Goal: Task Accomplishment & Management: Use online tool/utility

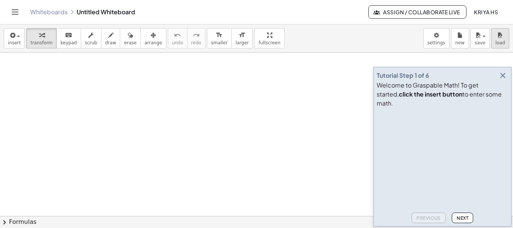
click at [508, 38] on div "insert select one: Math Expression Function Text Youtube Video Graphing Geometr…" at bounding box center [256, 38] width 513 height 28
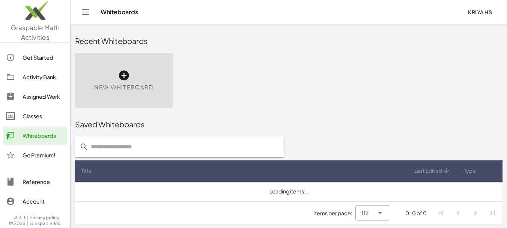
scroll to position [1, 0]
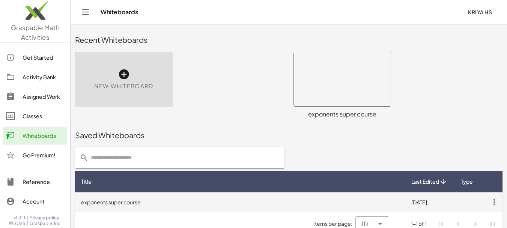
click at [157, 205] on td "exponents super course" at bounding box center [240, 202] width 330 height 20
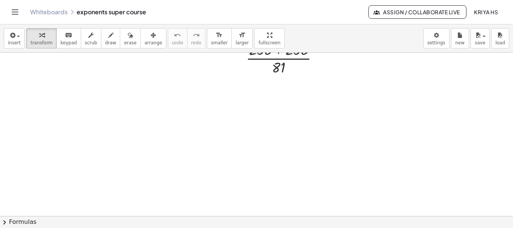
scroll to position [488, 0]
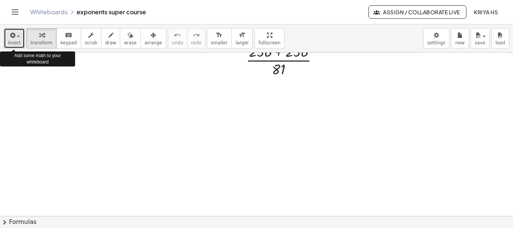
click at [14, 42] on span "insert" at bounding box center [14, 42] width 13 height 5
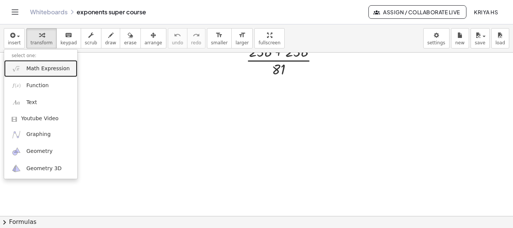
click at [32, 73] on link "Math Expression" at bounding box center [40, 68] width 73 height 17
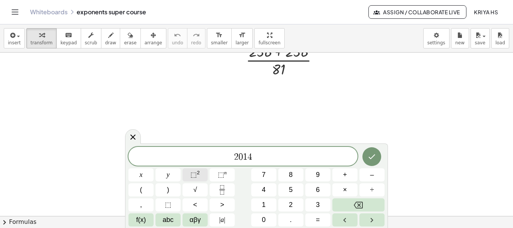
click at [193, 176] on span "⬚" at bounding box center [193, 175] width 6 height 8
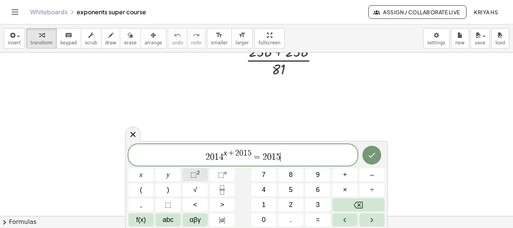
click at [197, 176] on span "⬚ 2" at bounding box center [194, 175] width 9 height 10
click at [370, 157] on icon "Done" at bounding box center [372, 155] width 7 height 5
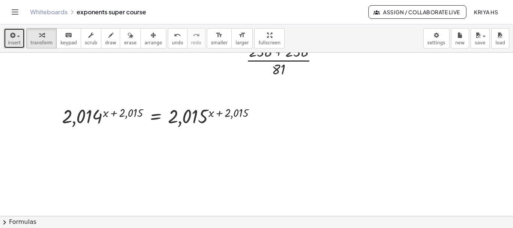
click at [8, 41] on button "insert" at bounding box center [14, 38] width 21 height 20
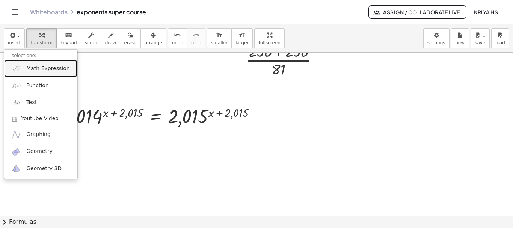
click at [29, 69] on span "Math Expression" at bounding box center [47, 69] width 43 height 8
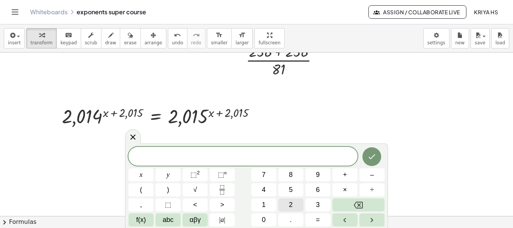
click at [288, 206] on button "2" at bounding box center [290, 204] width 25 height 13
click at [269, 221] on button "0" at bounding box center [263, 219] width 25 height 13
click at [263, 207] on span "1" at bounding box center [264, 205] width 4 height 10
click at [283, 195] on button "5" at bounding box center [290, 189] width 25 height 13
click at [191, 173] on span "⬚" at bounding box center [193, 175] width 6 height 8
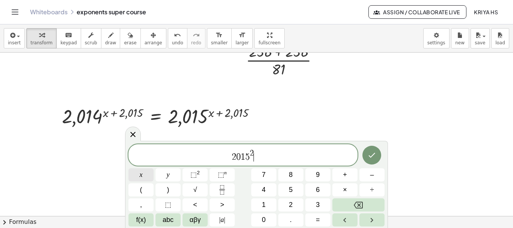
click at [144, 174] on button "x" at bounding box center [140, 174] width 25 height 13
click at [344, 189] on span "×" at bounding box center [345, 190] width 4 height 10
click at [287, 203] on button "2" at bounding box center [290, 204] width 25 height 13
click at [309, 194] on button "6" at bounding box center [317, 189] width 25 height 13
click at [345, 190] on span "×" at bounding box center [345, 190] width 4 height 10
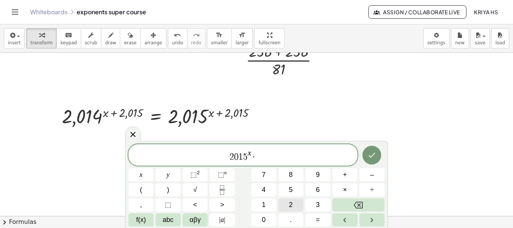
click at [290, 204] on span "2" at bounding box center [291, 205] width 4 height 10
click at [262, 223] on span "0" at bounding box center [264, 220] width 4 height 10
click at [267, 203] on button "1" at bounding box center [263, 204] width 25 height 13
click at [291, 191] on span "5" at bounding box center [291, 190] width 4 height 10
click at [218, 180] on button "⬚ n" at bounding box center [222, 174] width 25 height 13
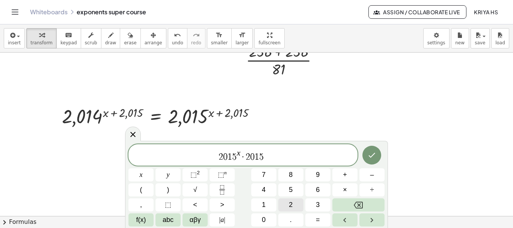
click at [294, 206] on button "2" at bounding box center [290, 204] width 25 height 13
click at [262, 218] on span "0" at bounding box center [264, 220] width 4 height 10
click at [262, 206] on span "1" at bounding box center [264, 205] width 4 height 10
click at [261, 202] on button "1" at bounding box center [263, 204] width 25 height 13
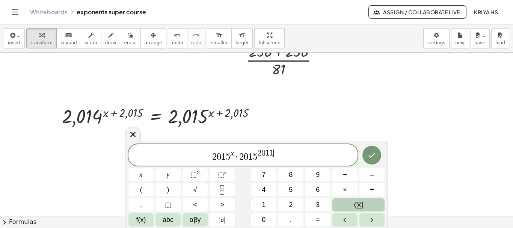
click at [360, 204] on icon "Backspace" at bounding box center [358, 205] width 9 height 7
click at [290, 187] on span "5" at bounding box center [291, 190] width 4 height 10
click at [374, 154] on icon "Done" at bounding box center [372, 155] width 7 height 5
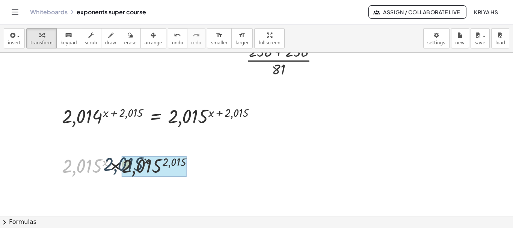
drag, startPoint x: 99, startPoint y: 170, endPoint x: 162, endPoint y: 169, distance: 63.1
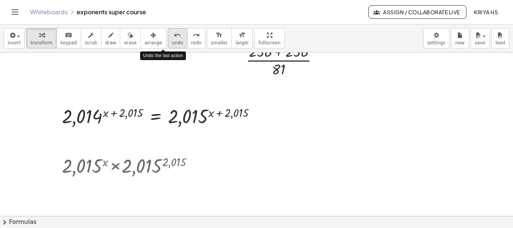
click at [172, 44] on span "undo" at bounding box center [177, 42] width 11 height 5
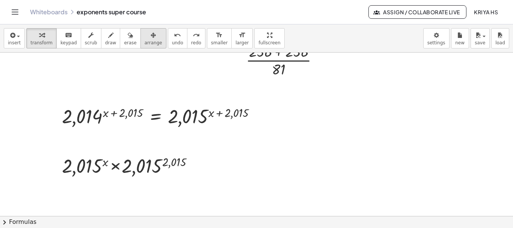
click at [145, 41] on span "arrange" at bounding box center [154, 42] width 18 height 5
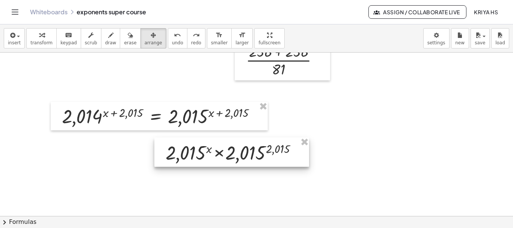
drag, startPoint x: 91, startPoint y: 167, endPoint x: 195, endPoint y: 154, distance: 104.5
click at [195, 154] on div at bounding box center [231, 151] width 155 height 29
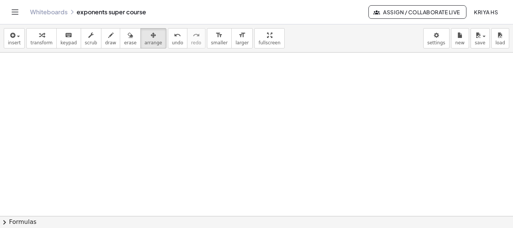
scroll to position [656, 0]
click at [37, 46] on button "transform" at bounding box center [41, 38] width 30 height 20
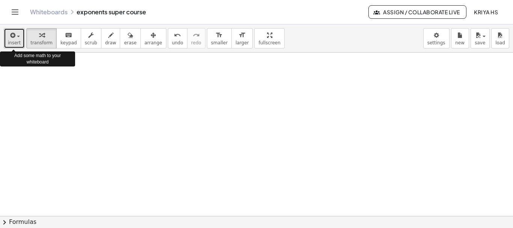
click at [15, 42] on span "insert" at bounding box center [14, 42] width 13 height 5
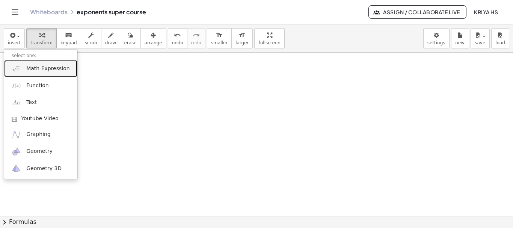
click at [27, 69] on span "Math Expression" at bounding box center [47, 69] width 43 height 8
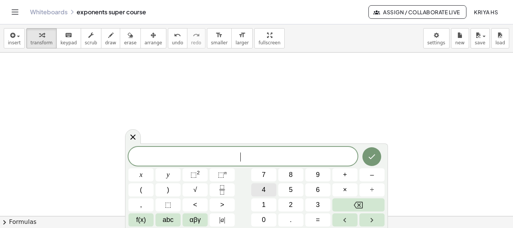
click at [264, 190] on span "4" at bounding box center [264, 190] width 4 height 10
click at [193, 173] on span "⬚" at bounding box center [193, 175] width 6 height 8
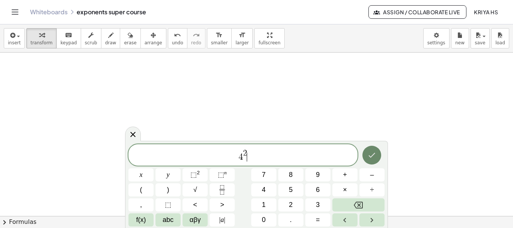
click at [373, 164] on button "Done" at bounding box center [371, 155] width 19 height 19
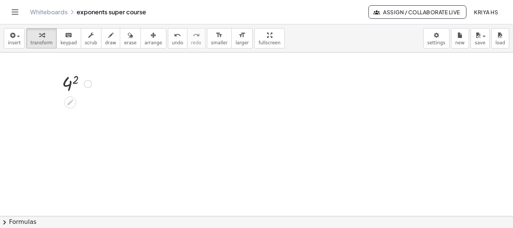
click at [96, 84] on div "4 2" at bounding box center [74, 83] width 47 height 29
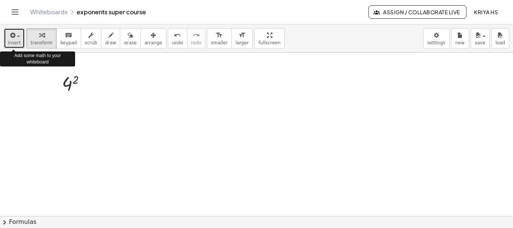
click at [15, 44] on span "insert" at bounding box center [14, 42] width 13 height 5
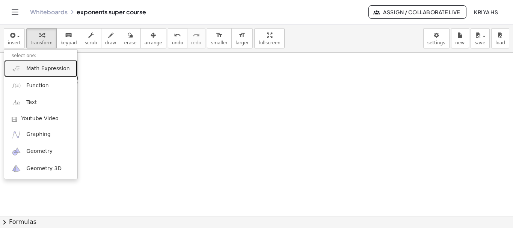
click at [28, 70] on span "Math Expression" at bounding box center [47, 69] width 43 height 8
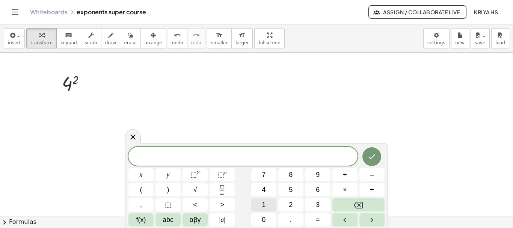
click at [265, 202] on span "1" at bounding box center [264, 205] width 4 height 10
click at [316, 187] on span "6" at bounding box center [318, 190] width 4 height 10
click at [376, 152] on icon "Done" at bounding box center [371, 156] width 9 height 9
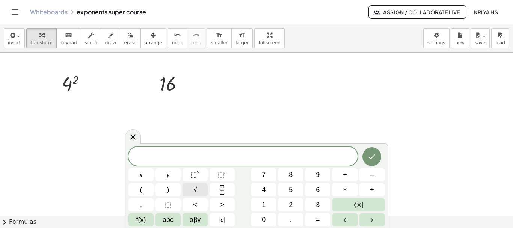
click at [198, 189] on button "√" at bounding box center [195, 189] width 25 height 13
click at [259, 203] on button "1" at bounding box center [263, 204] width 25 height 13
click at [318, 186] on span "6" at bounding box center [318, 190] width 4 height 10
click at [370, 158] on icon "Done" at bounding box center [371, 156] width 9 height 9
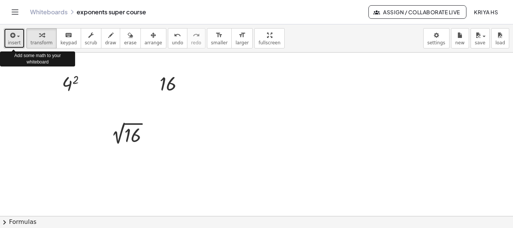
click at [9, 39] on icon "button" at bounding box center [12, 35] width 7 height 9
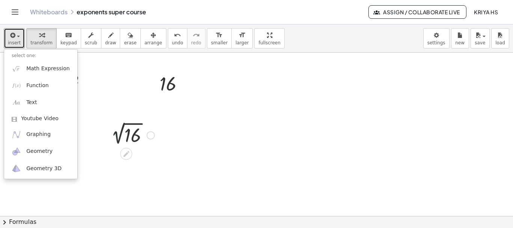
click at [123, 135] on div at bounding box center [130, 134] width 55 height 25
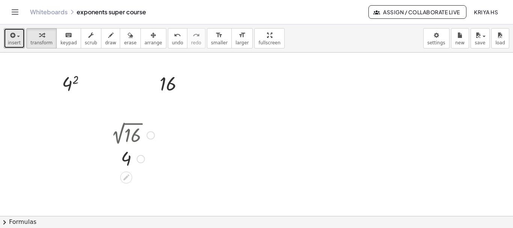
click at [126, 158] on div at bounding box center [130, 158] width 55 height 25
click at [128, 158] on div at bounding box center [130, 158] width 55 height 25
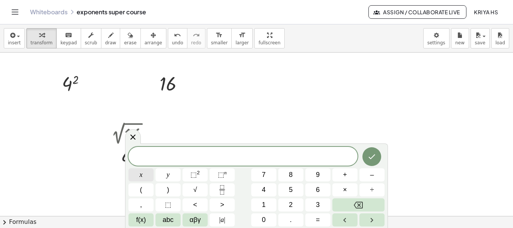
click at [138, 176] on button "x" at bounding box center [140, 174] width 25 height 13
click at [198, 172] on sup "2" at bounding box center [198, 173] width 3 height 6
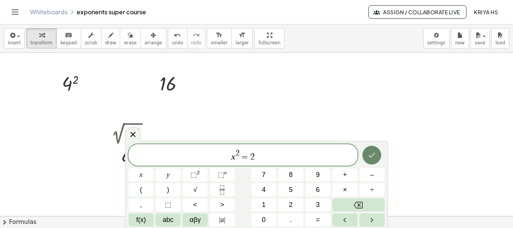
click at [372, 155] on icon "Done" at bounding box center [371, 155] width 9 height 9
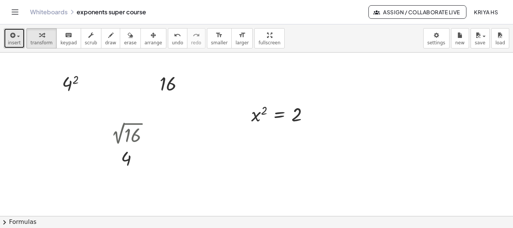
click at [11, 42] on span "insert" at bounding box center [14, 42] width 13 height 5
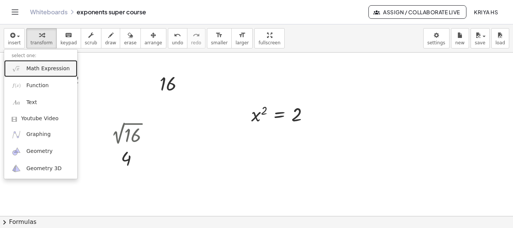
click at [27, 70] on span "Math Expression" at bounding box center [47, 69] width 43 height 8
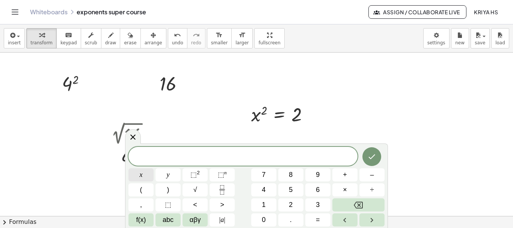
click at [138, 174] on button "x" at bounding box center [140, 174] width 25 height 13
click at [193, 184] on button "√" at bounding box center [195, 189] width 25 height 13
click at [371, 161] on button "Done" at bounding box center [371, 156] width 19 height 19
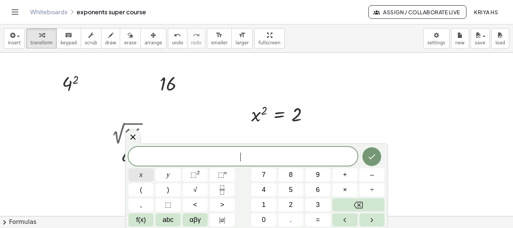
click at [138, 176] on button "x" at bounding box center [140, 174] width 25 height 13
click at [201, 172] on button "⬚ 2" at bounding box center [195, 174] width 25 height 13
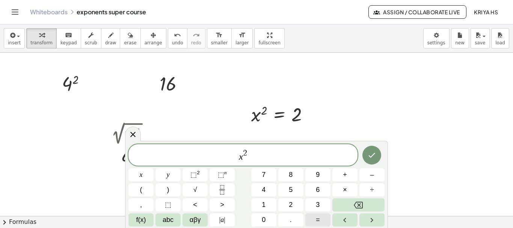
click at [314, 220] on button "=" at bounding box center [317, 219] width 25 height 13
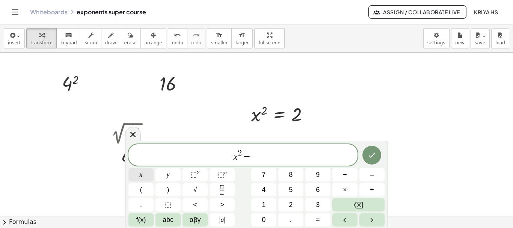
click at [141, 177] on span "x" at bounding box center [141, 175] width 3 height 10
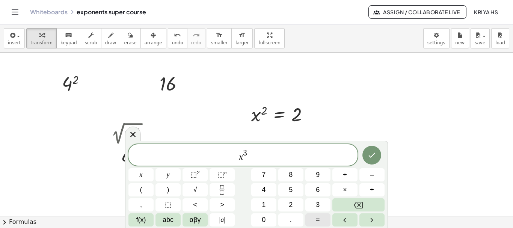
click at [317, 218] on span "=" at bounding box center [318, 220] width 4 height 10
click at [144, 177] on button "x" at bounding box center [140, 174] width 25 height 13
click at [199, 170] on sup "2" at bounding box center [198, 173] width 3 height 6
click at [293, 219] on button "." at bounding box center [290, 219] width 25 height 13
click at [140, 173] on span "x" at bounding box center [141, 175] width 3 height 10
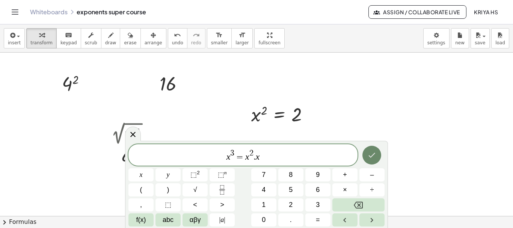
click at [374, 154] on icon "Done" at bounding box center [372, 155] width 7 height 5
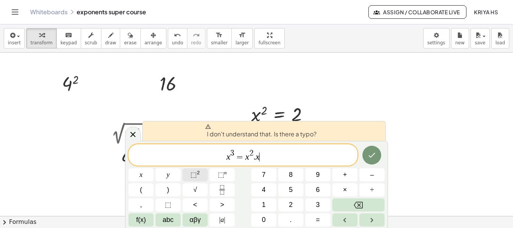
click at [192, 176] on span "⬚" at bounding box center [193, 175] width 6 height 8
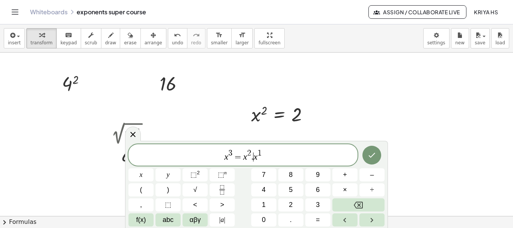
click at [255, 159] on var "x" at bounding box center [255, 157] width 4 height 10
click at [344, 193] on span "×" at bounding box center [345, 190] width 4 height 10
click at [371, 157] on icon "Done" at bounding box center [372, 155] width 7 height 5
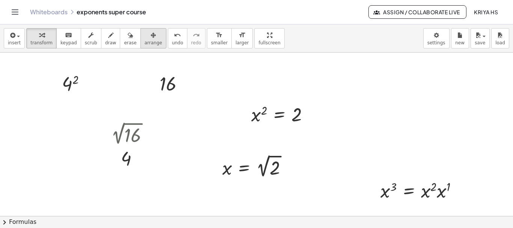
click at [145, 39] on div "button" at bounding box center [154, 34] width 18 height 9
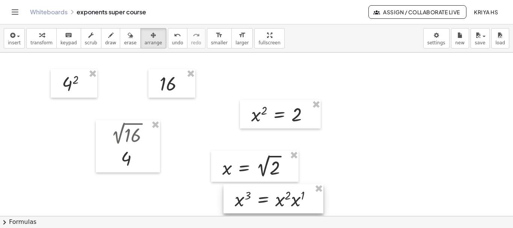
drag, startPoint x: 399, startPoint y: 188, endPoint x: 253, endPoint y: 197, distance: 146.0
click at [253, 197] on div at bounding box center [273, 198] width 100 height 29
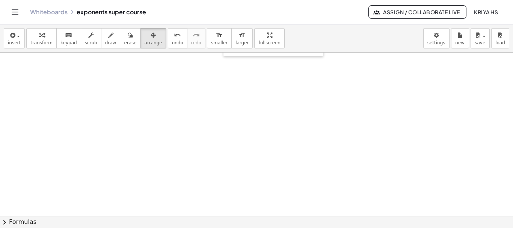
scroll to position [809, 0]
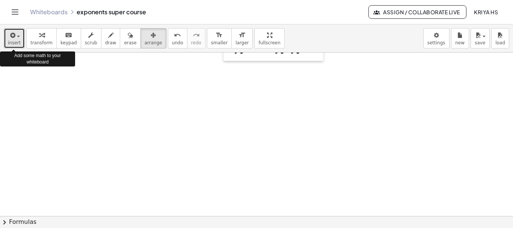
click at [18, 46] on button "insert" at bounding box center [14, 38] width 21 height 20
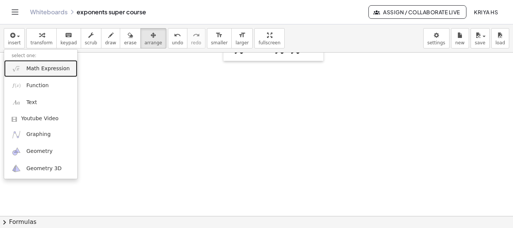
click at [35, 68] on span "Math Expression" at bounding box center [47, 69] width 43 height 8
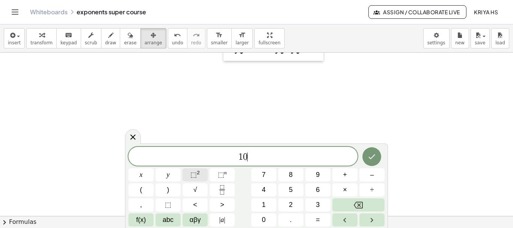
click at [191, 172] on span "⬚" at bounding box center [193, 175] width 6 height 8
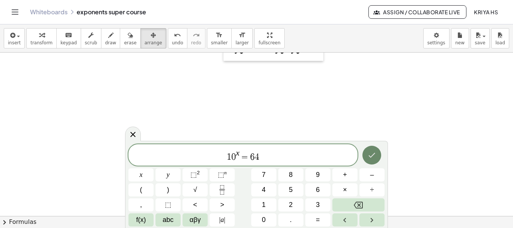
click at [373, 158] on icon "Done" at bounding box center [371, 155] width 9 height 9
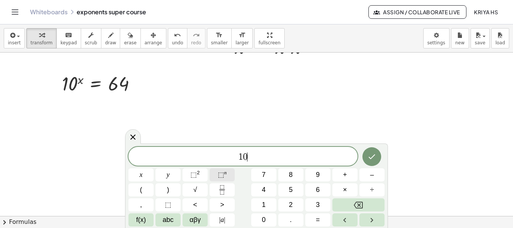
click at [220, 175] on span "⬚" at bounding box center [221, 175] width 6 height 8
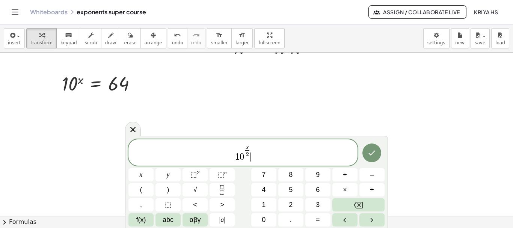
click at [260, 149] on span "1 0 x 2 ​ ​" at bounding box center [242, 153] width 229 height 18
click at [371, 151] on icon "Done" at bounding box center [371, 152] width 9 height 9
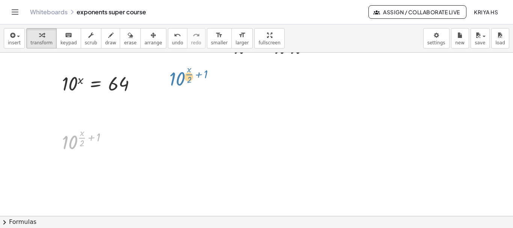
drag, startPoint x: 71, startPoint y: 143, endPoint x: 179, endPoint y: 80, distance: 124.8
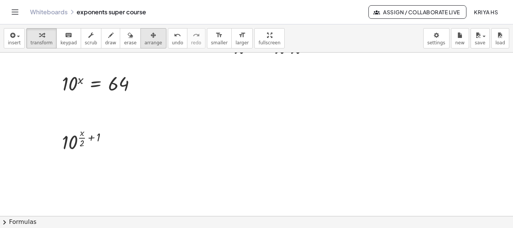
click at [151, 39] on icon "button" at bounding box center [153, 35] width 5 height 9
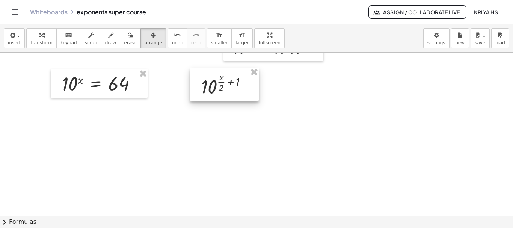
drag, startPoint x: 83, startPoint y: 137, endPoint x: 223, endPoint y: 81, distance: 150.0
click at [223, 81] on div at bounding box center [224, 84] width 69 height 33
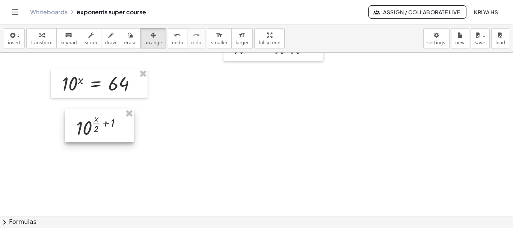
drag, startPoint x: 226, startPoint y: 83, endPoint x: 101, endPoint y: 125, distance: 131.2
click at [101, 125] on div at bounding box center [99, 125] width 69 height 33
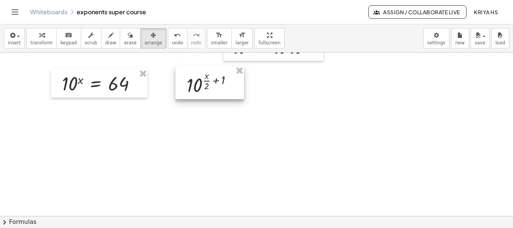
drag, startPoint x: 88, startPoint y: 130, endPoint x: 198, endPoint y: 87, distance: 118.0
click at [198, 87] on div at bounding box center [209, 82] width 69 height 33
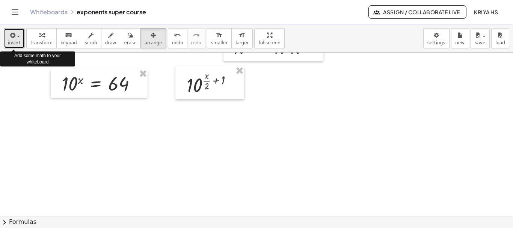
click at [16, 40] on span "insert" at bounding box center [14, 42] width 13 height 5
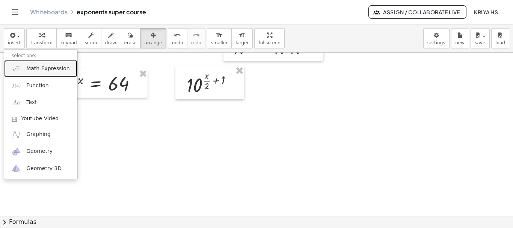
click at [23, 66] on link "Math Expression" at bounding box center [40, 68] width 73 height 17
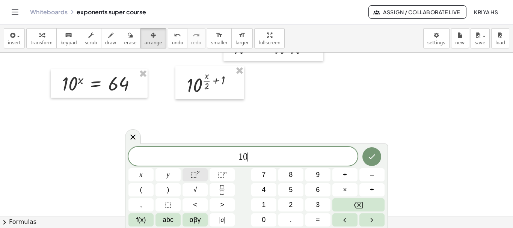
click at [195, 175] on span "⬚" at bounding box center [193, 175] width 6 height 8
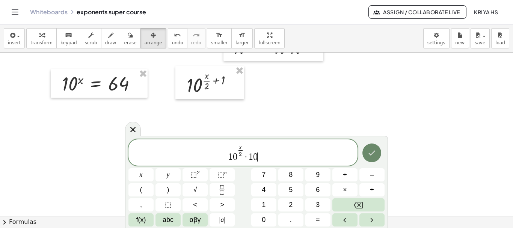
click at [374, 152] on icon "Done" at bounding box center [372, 153] width 7 height 5
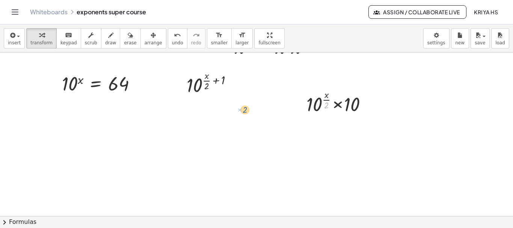
drag, startPoint x: 330, startPoint y: 105, endPoint x: 249, endPoint y: 109, distance: 82.0
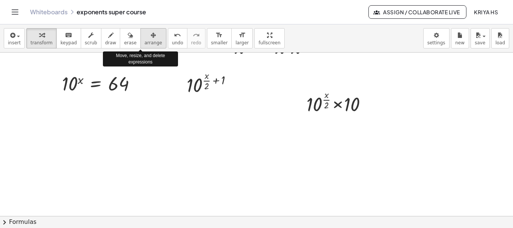
click at [145, 35] on div "button" at bounding box center [154, 34] width 18 height 9
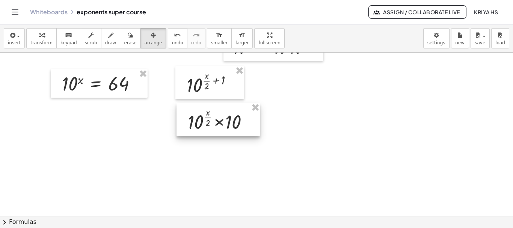
drag, startPoint x: 306, startPoint y: 93, endPoint x: 187, endPoint y: 111, distance: 119.7
click at [187, 111] on div at bounding box center [217, 119] width 83 height 33
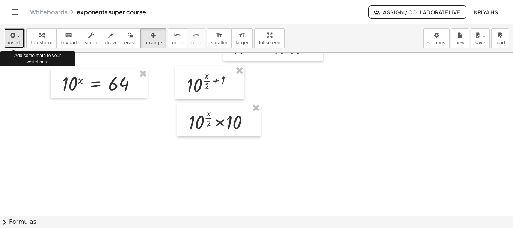
click at [15, 40] on span "insert" at bounding box center [14, 42] width 13 height 5
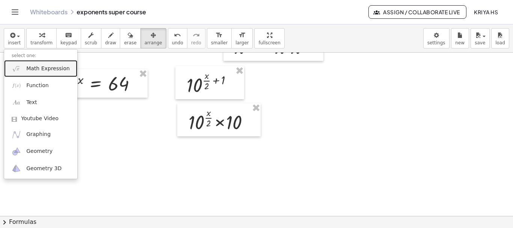
click at [32, 69] on span "Math Expression" at bounding box center [47, 69] width 43 height 8
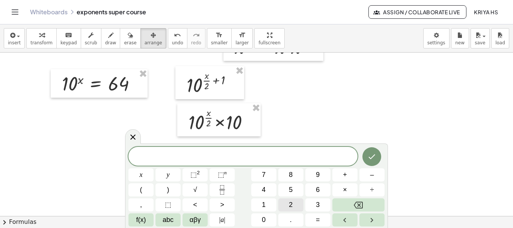
click at [294, 208] on button "2" at bounding box center [290, 204] width 25 height 13
click at [199, 190] on button "√" at bounding box center [195, 189] width 25 height 13
click at [266, 208] on button "1" at bounding box center [263, 204] width 25 height 13
click at [266, 217] on button "0" at bounding box center [263, 219] width 25 height 13
click at [195, 176] on span "⬚" at bounding box center [193, 175] width 6 height 8
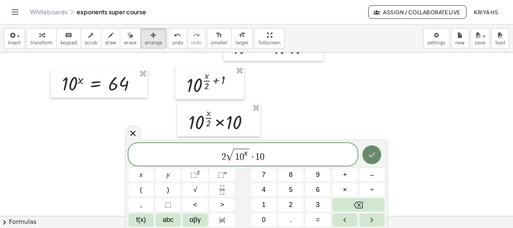
click at [372, 153] on icon "Done" at bounding box center [371, 154] width 9 height 9
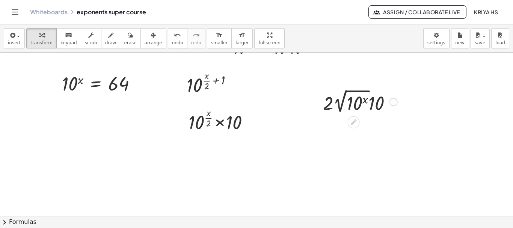
click at [333, 106] on div at bounding box center [360, 101] width 82 height 28
click at [347, 95] on div at bounding box center [360, 101] width 82 height 28
click at [145, 41] on span "arrange" at bounding box center [154, 42] width 18 height 5
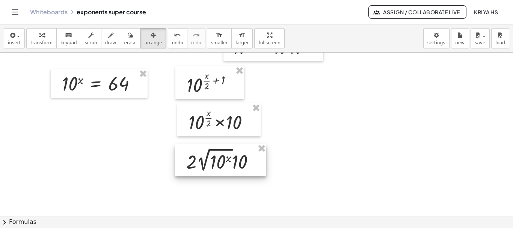
drag, startPoint x: 353, startPoint y: 101, endPoint x: 218, endPoint y: 159, distance: 147.0
click at [218, 159] on div at bounding box center [220, 160] width 91 height 32
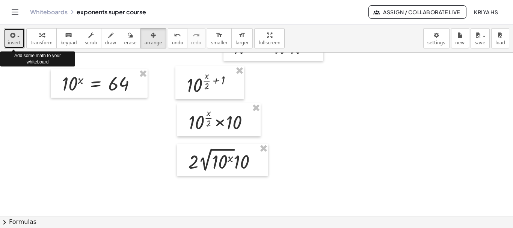
click at [14, 44] on span "insert" at bounding box center [14, 42] width 13 height 5
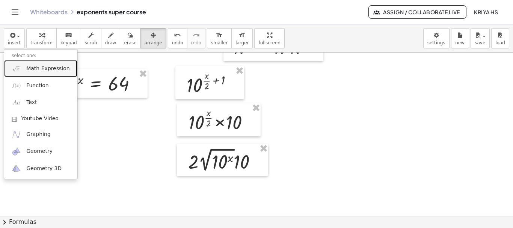
click at [37, 69] on span "Math Expression" at bounding box center [47, 69] width 43 height 8
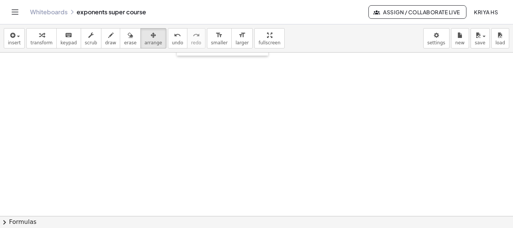
scroll to position [931, 0]
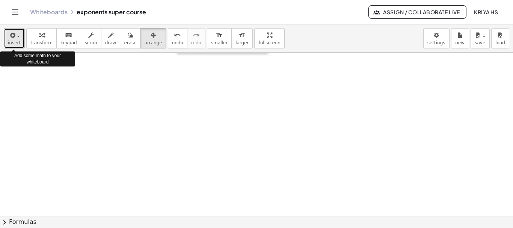
click at [15, 45] on span "insert" at bounding box center [14, 42] width 13 height 5
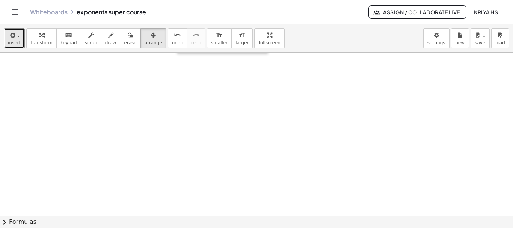
click at [10, 41] on span "insert" at bounding box center [14, 42] width 13 height 5
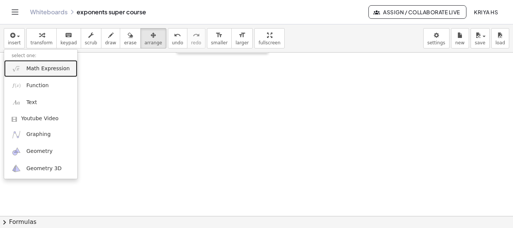
click at [41, 71] on span "Math Expression" at bounding box center [47, 69] width 43 height 8
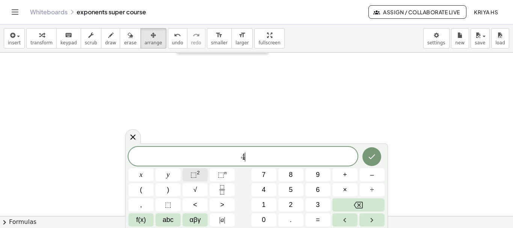
click at [195, 171] on span "⬚" at bounding box center [193, 175] width 6 height 8
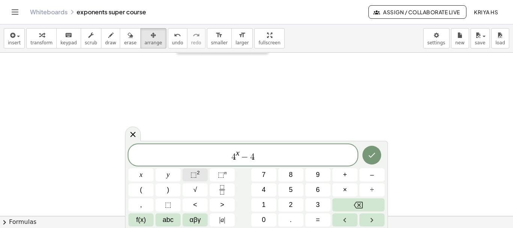
click at [190, 176] on button "⬚ 2" at bounding box center [195, 174] width 25 height 13
click at [373, 158] on icon "Done" at bounding box center [371, 155] width 9 height 9
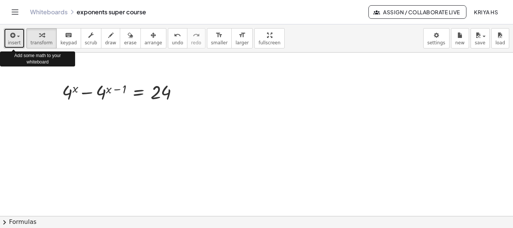
click at [14, 41] on span "insert" at bounding box center [14, 42] width 13 height 5
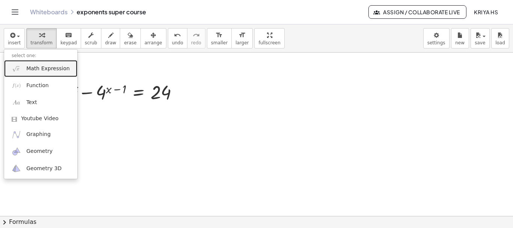
click at [40, 65] on span "Math Expression" at bounding box center [47, 69] width 43 height 8
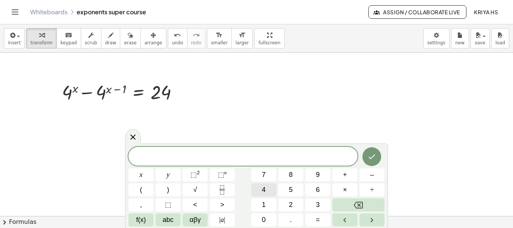
click at [265, 189] on span "4" at bounding box center [264, 190] width 4 height 10
click at [196, 170] on span "⬚ 2" at bounding box center [194, 175] width 9 height 10
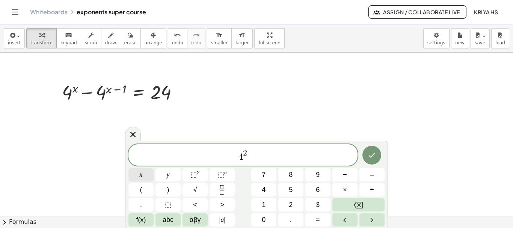
click at [139, 175] on button "x" at bounding box center [140, 174] width 25 height 13
click at [373, 175] on span "–" at bounding box center [372, 175] width 4 height 10
click at [374, 177] on span "–" at bounding box center [372, 175] width 4 height 10
click at [262, 191] on span "4" at bounding box center [264, 190] width 4 height 10
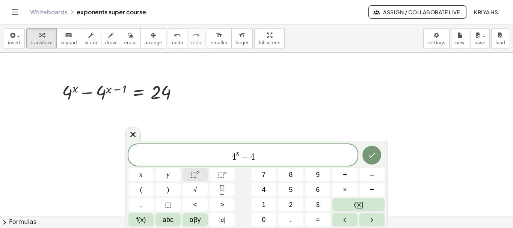
click at [192, 177] on span "⬚" at bounding box center [193, 175] width 6 height 8
click at [142, 172] on span "x" at bounding box center [141, 175] width 3 height 10
click at [219, 192] on icon "Fraction" at bounding box center [221, 189] width 9 height 9
click at [221, 194] on icon "Fraction" at bounding box center [221, 189] width 9 height 9
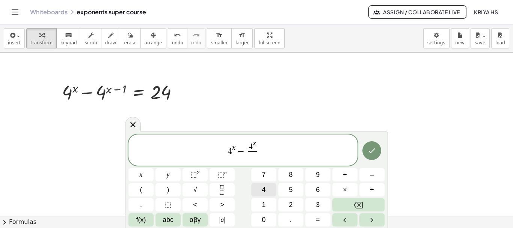
click at [262, 195] on span "4" at bounding box center [264, 190] width 4 height 10
click at [270, 155] on span "4 x − 4 x 4 ​ ​" at bounding box center [242, 150] width 229 height 23
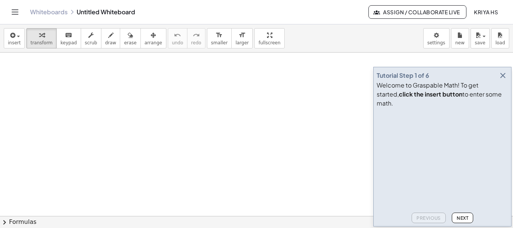
click at [504, 80] on icon "button" at bounding box center [502, 75] width 9 height 9
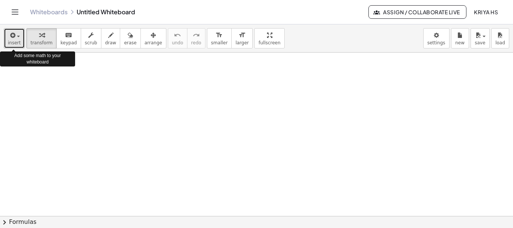
click at [7, 45] on button "insert" at bounding box center [14, 38] width 21 height 20
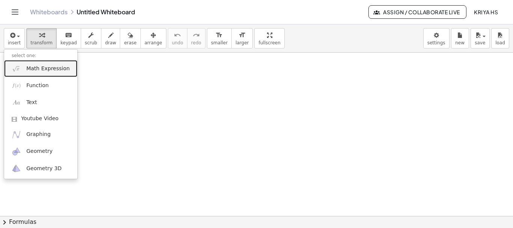
click at [23, 74] on link "Math Expression" at bounding box center [40, 68] width 73 height 17
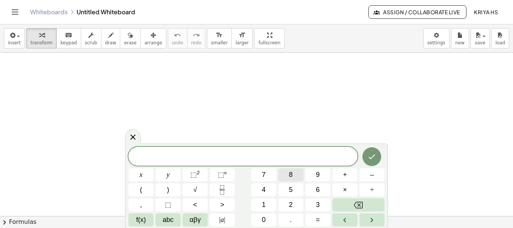
click at [292, 178] on span "8" at bounding box center [291, 175] width 4 height 10
click at [195, 173] on span "⬚" at bounding box center [193, 175] width 6 height 8
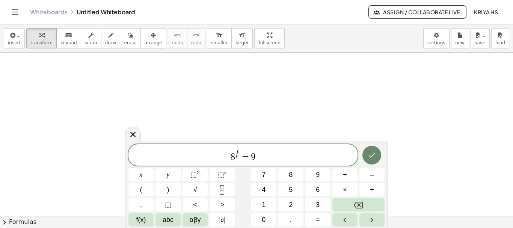
click at [367, 160] on button "Done" at bounding box center [371, 155] width 19 height 19
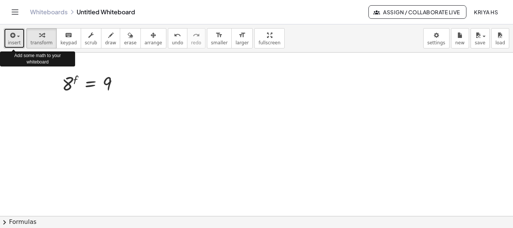
click at [14, 46] on button "insert" at bounding box center [14, 38] width 21 height 20
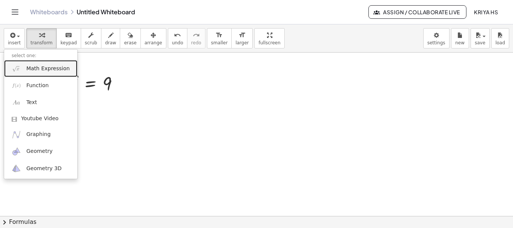
click at [33, 72] on span "Math Expression" at bounding box center [47, 69] width 43 height 8
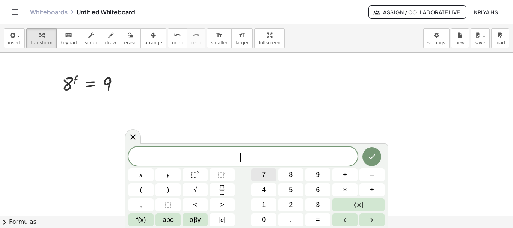
click at [262, 176] on span "7" at bounding box center [264, 175] width 4 height 10
click at [197, 172] on sup "2" at bounding box center [198, 173] width 3 height 6
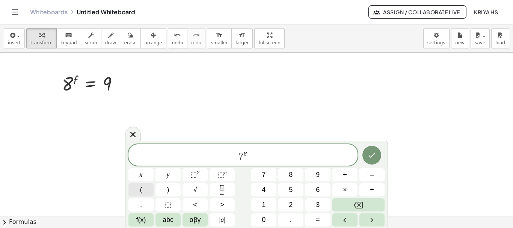
click at [139, 192] on button "(" at bounding box center [140, 189] width 25 height 13
click at [168, 194] on span ")" at bounding box center [168, 190] width 2 height 10
click at [169, 192] on span ")" at bounding box center [168, 190] width 2 height 10
click at [196, 174] on span "⬚" at bounding box center [193, 175] width 6 height 8
click at [204, 172] on button "⬚ 2" at bounding box center [195, 174] width 25 height 13
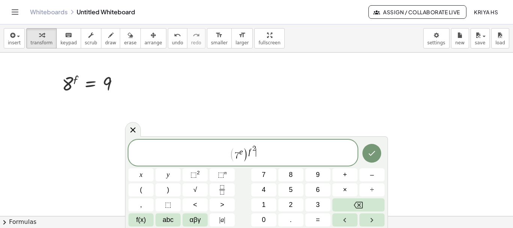
click at [339, 146] on span "( 7 e ) f 2 ​" at bounding box center [242, 153] width 229 height 18
click at [367, 157] on icon "Done" at bounding box center [371, 153] width 9 height 9
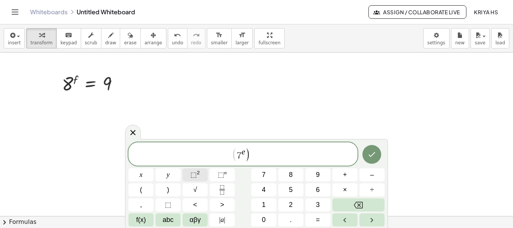
click at [194, 176] on span "⬚" at bounding box center [193, 175] width 6 height 8
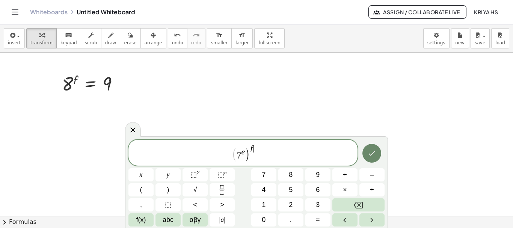
click at [370, 151] on icon "Done" at bounding box center [371, 153] width 9 height 9
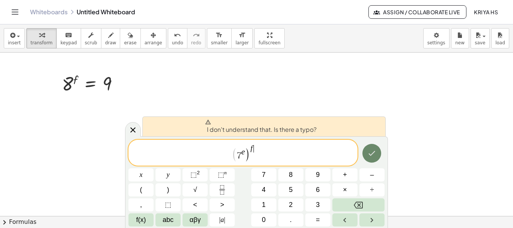
click at [369, 157] on icon "Done" at bounding box center [371, 153] width 9 height 9
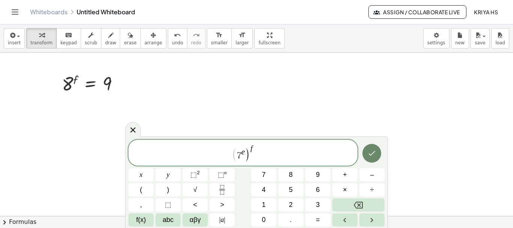
click at [374, 157] on icon "Done" at bounding box center [371, 153] width 9 height 9
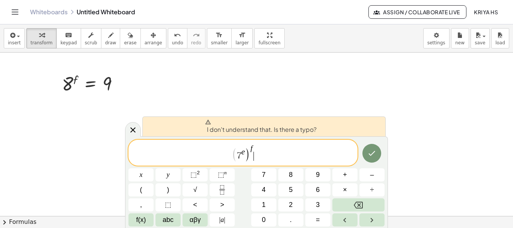
click at [282, 155] on span "( 7 e ) f ​" at bounding box center [242, 153] width 229 height 18
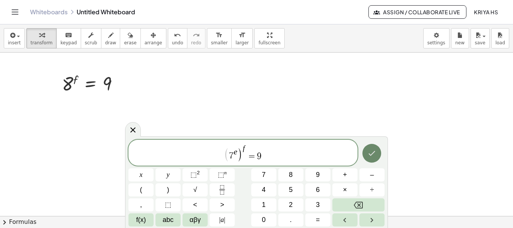
click at [372, 154] on icon "Done" at bounding box center [372, 153] width 7 height 5
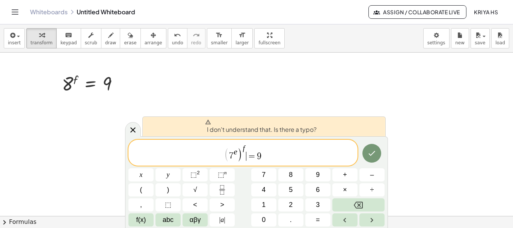
click at [247, 149] on span "( 7 e ) f ​ = 9" at bounding box center [242, 153] width 229 height 18
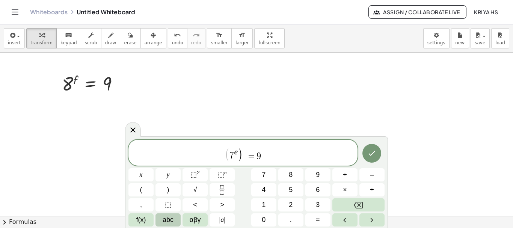
click at [169, 224] on span "abc" at bounding box center [168, 220] width 11 height 10
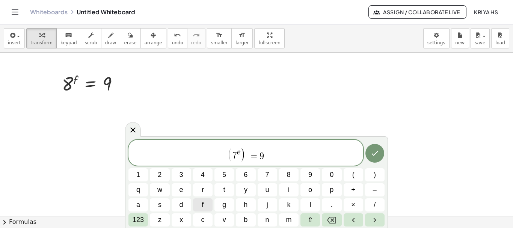
click at [201, 204] on button "f" at bounding box center [203, 204] width 20 height 13
click at [373, 154] on icon "Done" at bounding box center [374, 153] width 9 height 9
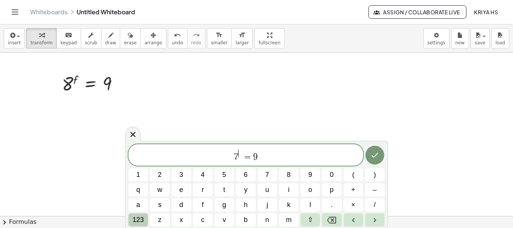
click at [139, 220] on span "123" at bounding box center [138, 220] width 11 height 10
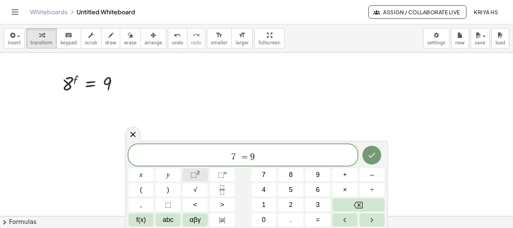
click at [198, 173] on sup "2" at bounding box center [198, 173] width 3 height 6
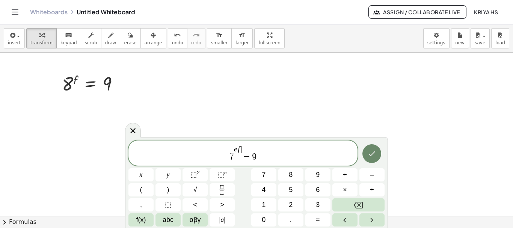
click at [375, 153] on icon "Done" at bounding box center [371, 153] width 9 height 9
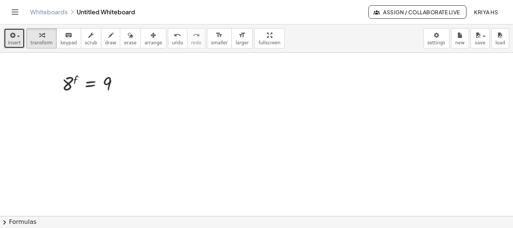
click at [9, 37] on icon "button" at bounding box center [12, 35] width 7 height 9
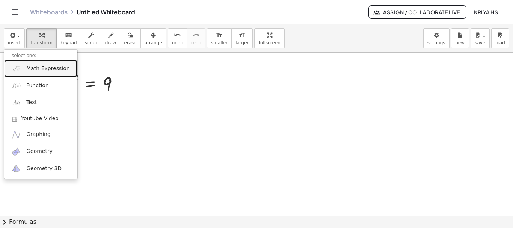
click at [35, 69] on span "Math Expression" at bounding box center [47, 69] width 43 height 8
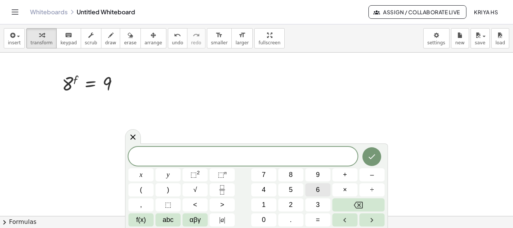
click at [314, 189] on button "6" at bounding box center [317, 189] width 25 height 13
click at [191, 173] on span "⬚" at bounding box center [193, 175] width 6 height 8
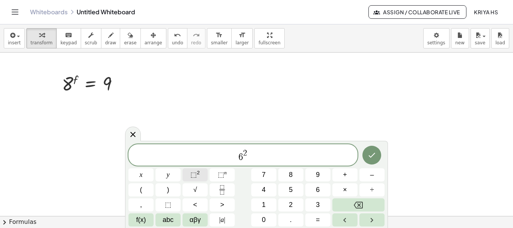
click at [191, 173] on span "⬚" at bounding box center [193, 175] width 6 height 8
click at [311, 221] on button "=" at bounding box center [317, 219] width 25 height 13
click at [375, 156] on icon "Done" at bounding box center [371, 155] width 9 height 9
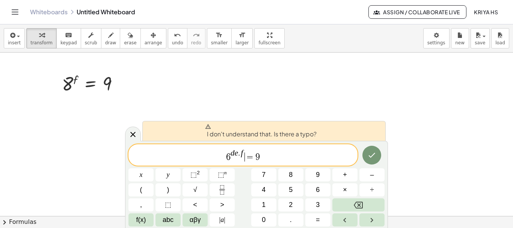
click at [249, 154] on span "=" at bounding box center [250, 156] width 11 height 9
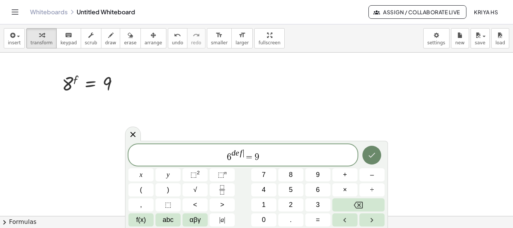
click at [371, 157] on icon "Done" at bounding box center [371, 155] width 9 height 9
